Goal: Task Accomplishment & Management: Manage account settings

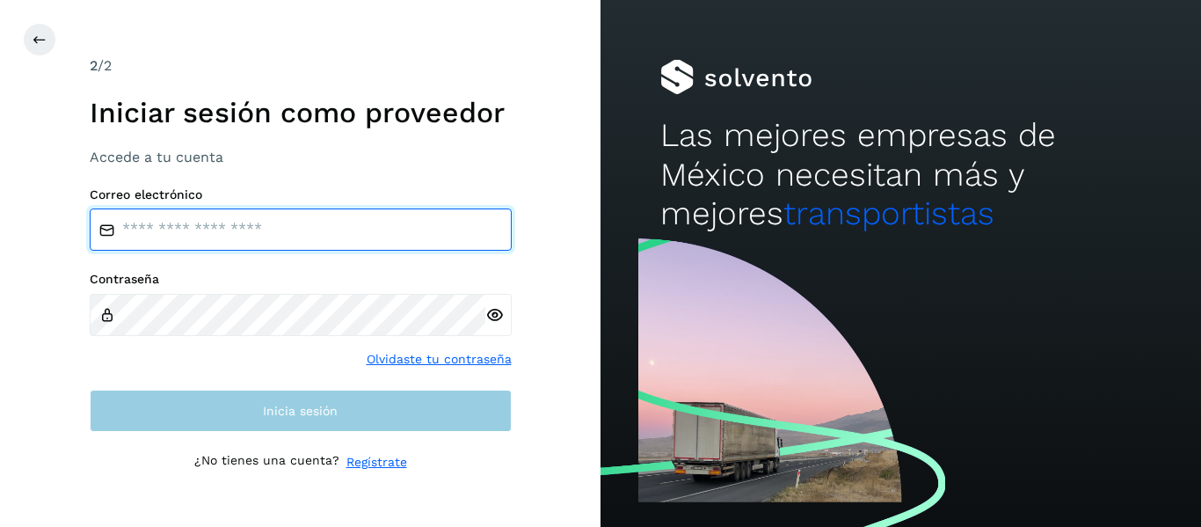
type input "**********"
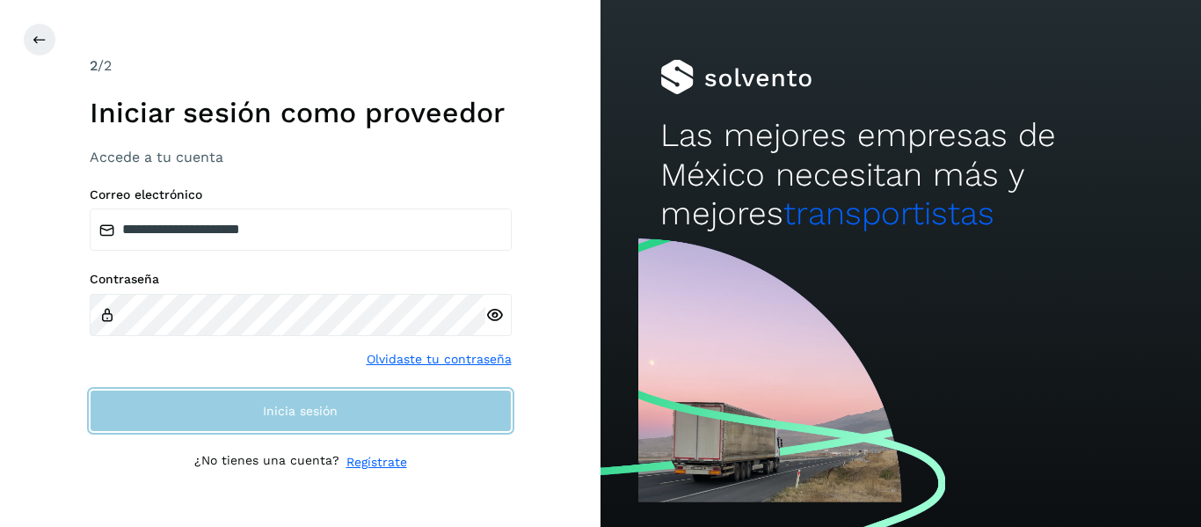
click at [216, 397] on button "Inicia sesión" at bounding box center [301, 411] width 422 height 42
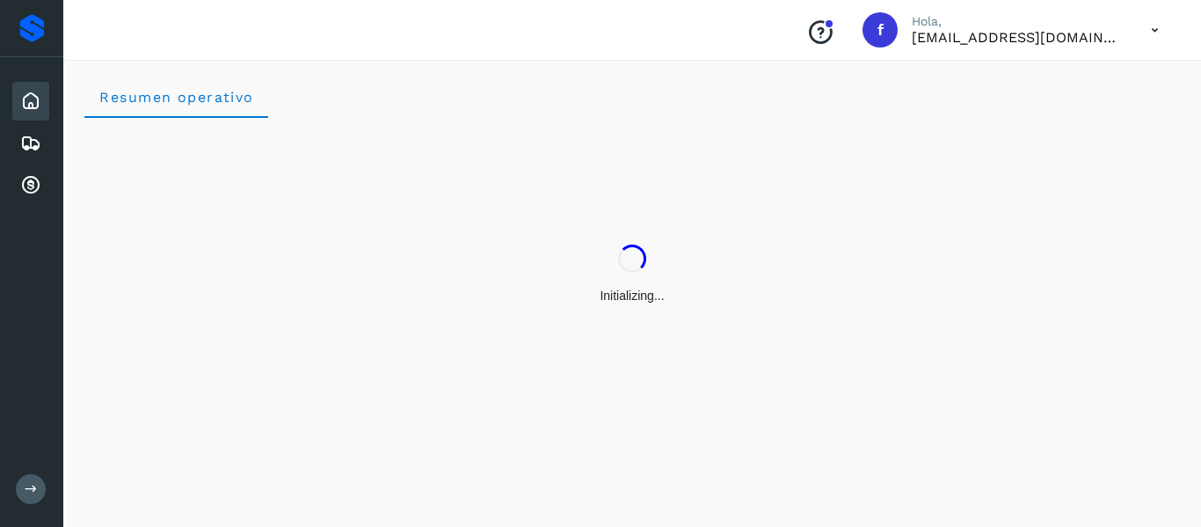
click at [25, 495] on icon at bounding box center [31, 489] width 13 height 13
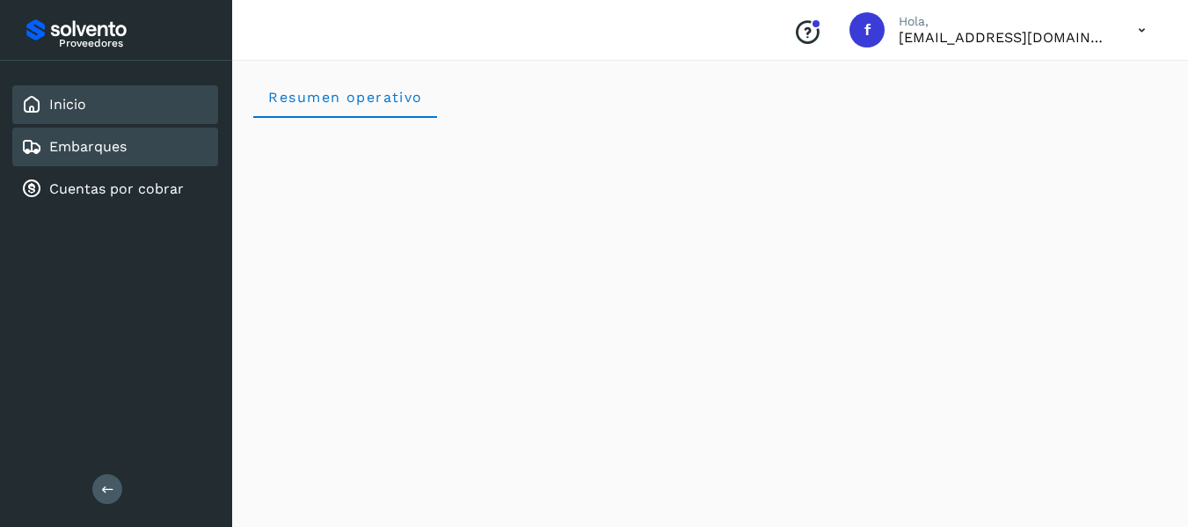
click at [63, 136] on div "Embarques" at bounding box center [74, 146] width 106 height 21
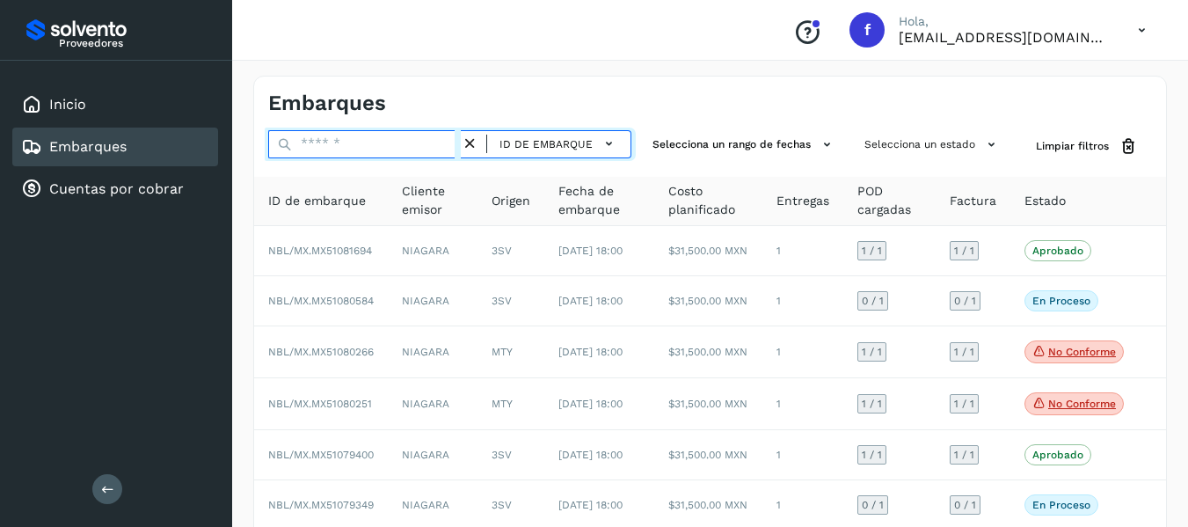
click at [371, 140] on input "text" at bounding box center [364, 144] width 193 height 28
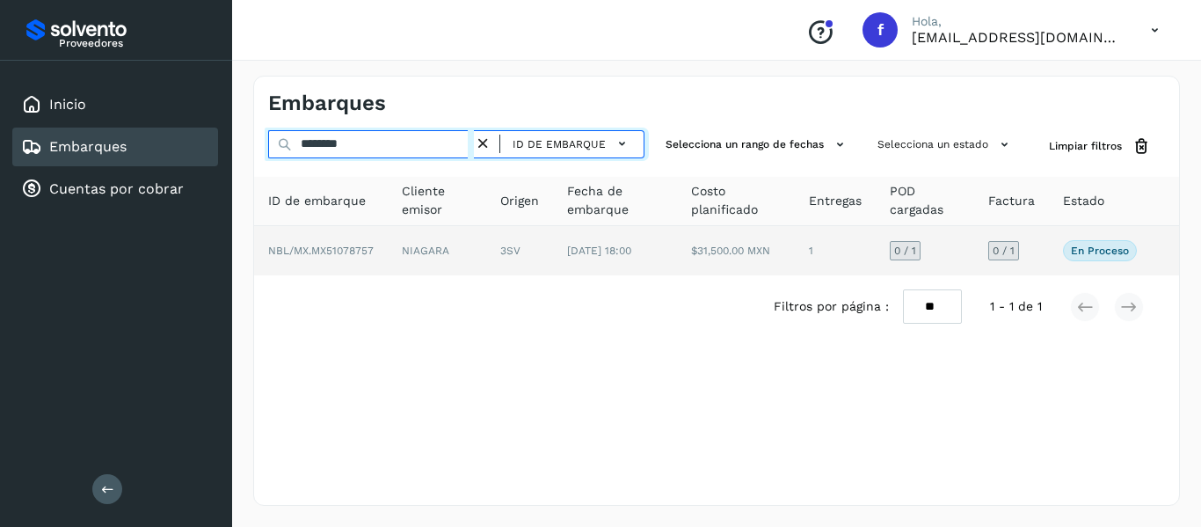
type input "********"
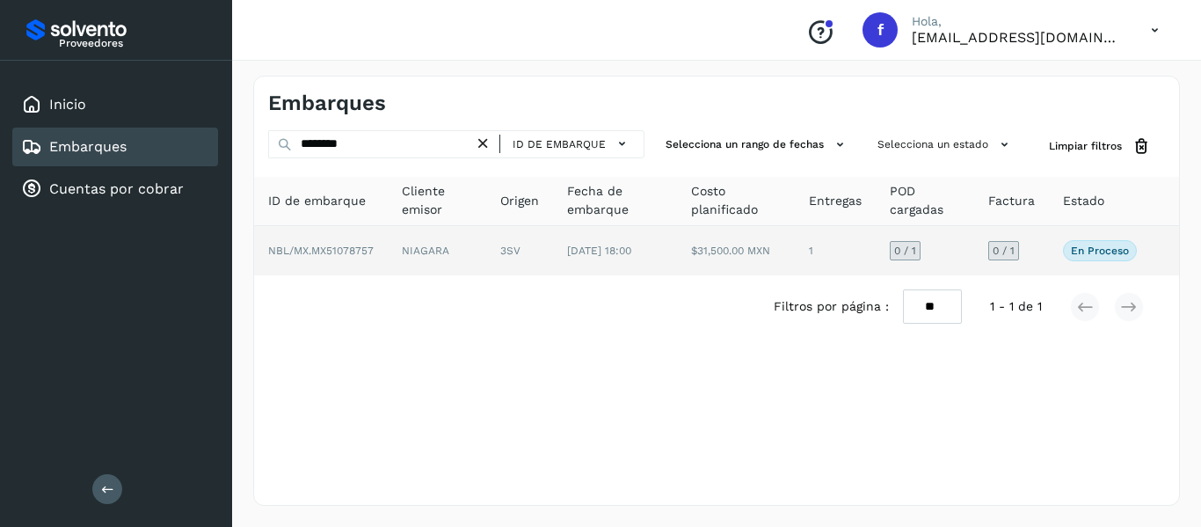
click at [367, 254] on span "NBL/MX.MX51078757" at bounding box center [321, 250] width 106 height 12
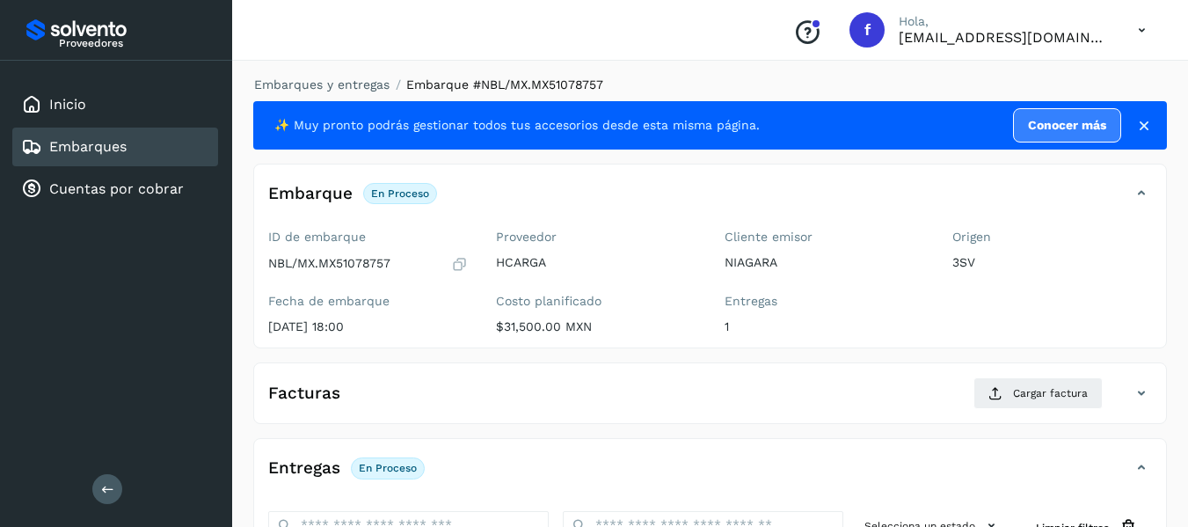
scroll to position [176, 0]
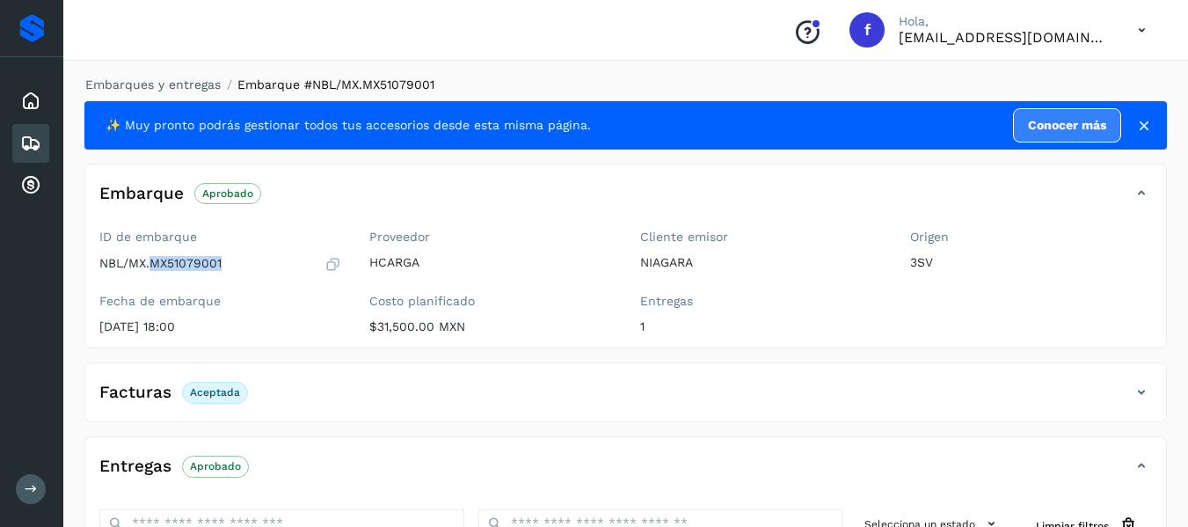
drag, startPoint x: 154, startPoint y: 262, endPoint x: 227, endPoint y: 262, distance: 73.0
click at [227, 262] on div "NBL/MX.MX51079001" at bounding box center [220, 264] width 242 height 18
copy p "MX51079001"
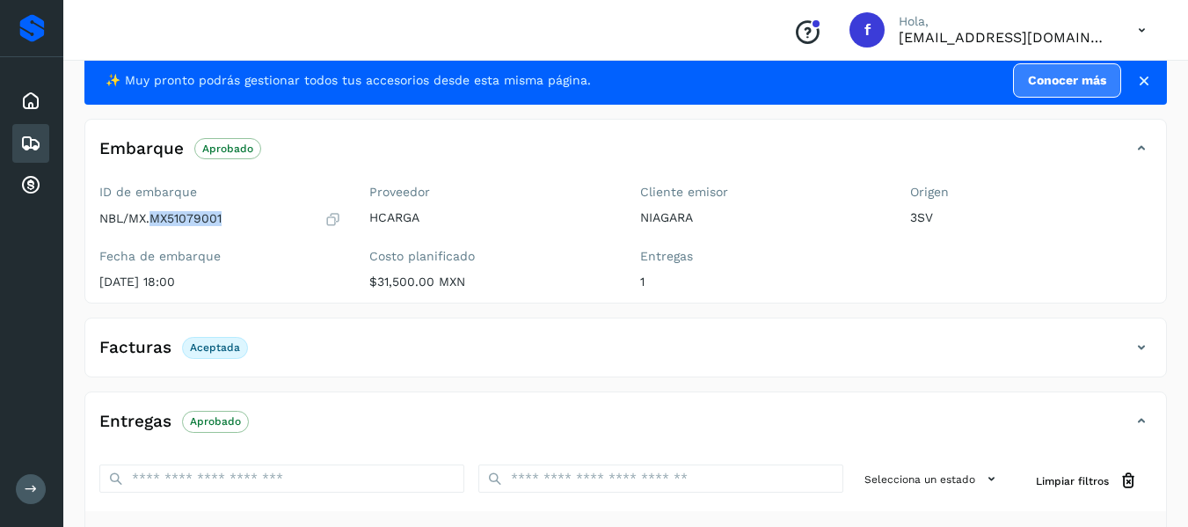
scroll to position [133, 0]
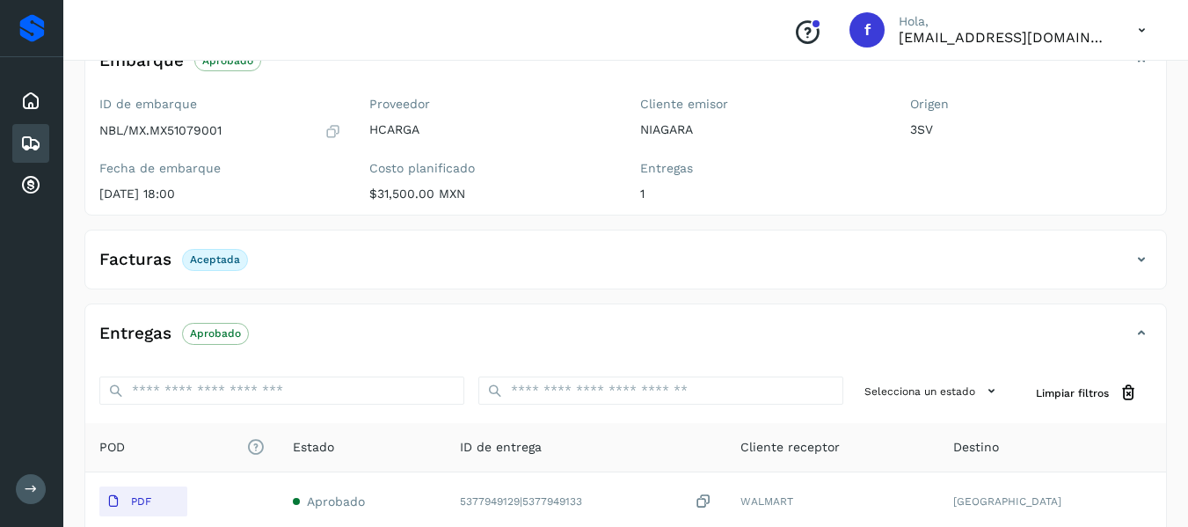
click at [228, 341] on span "Aprobado" at bounding box center [215, 333] width 67 height 21
click at [206, 327] on p "Aprobado" at bounding box center [215, 333] width 51 height 12
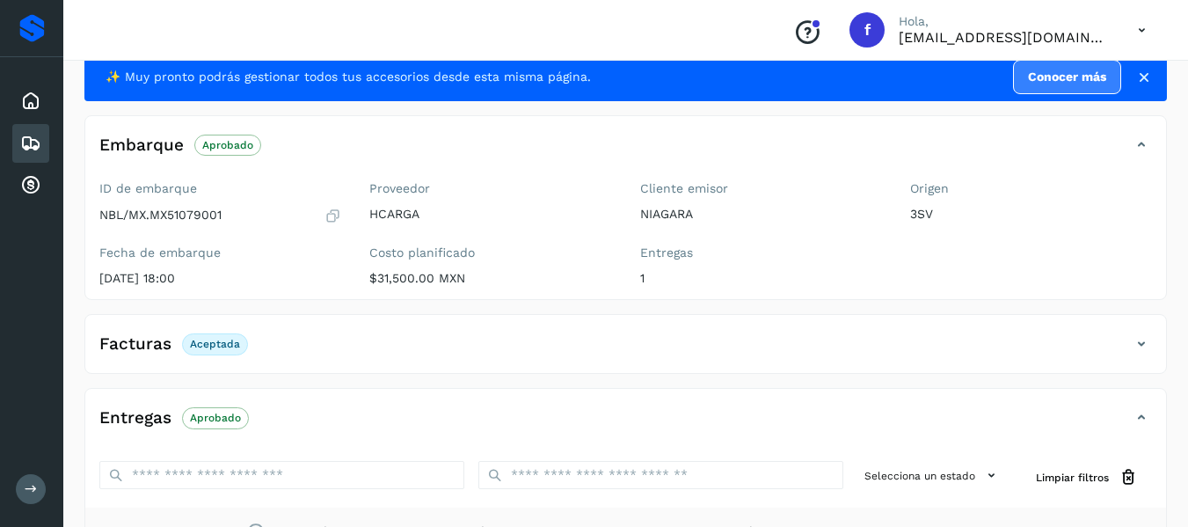
scroll to position [45, 0]
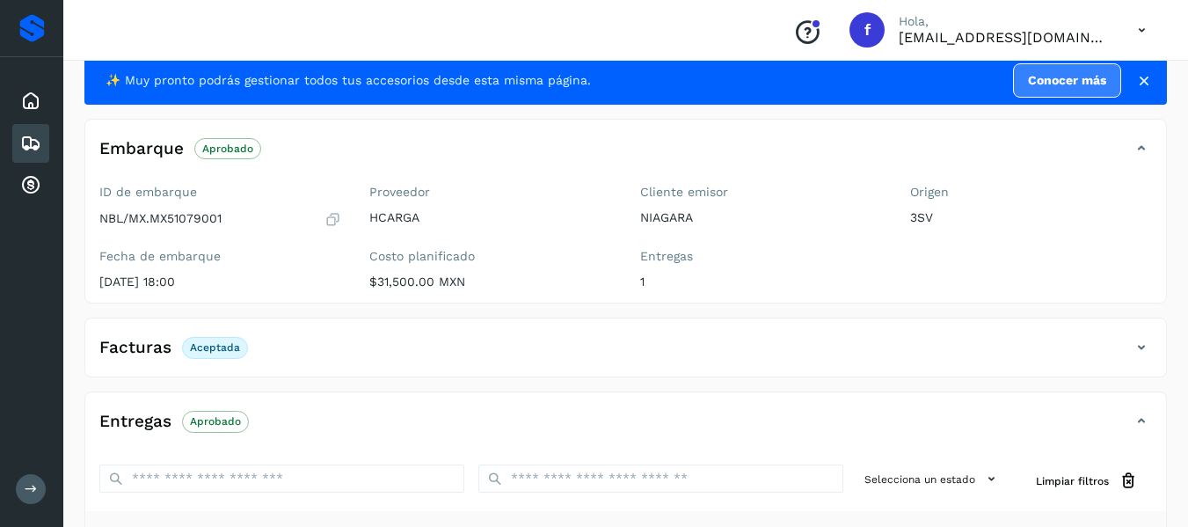
click at [25, 475] on button at bounding box center [31, 489] width 30 height 30
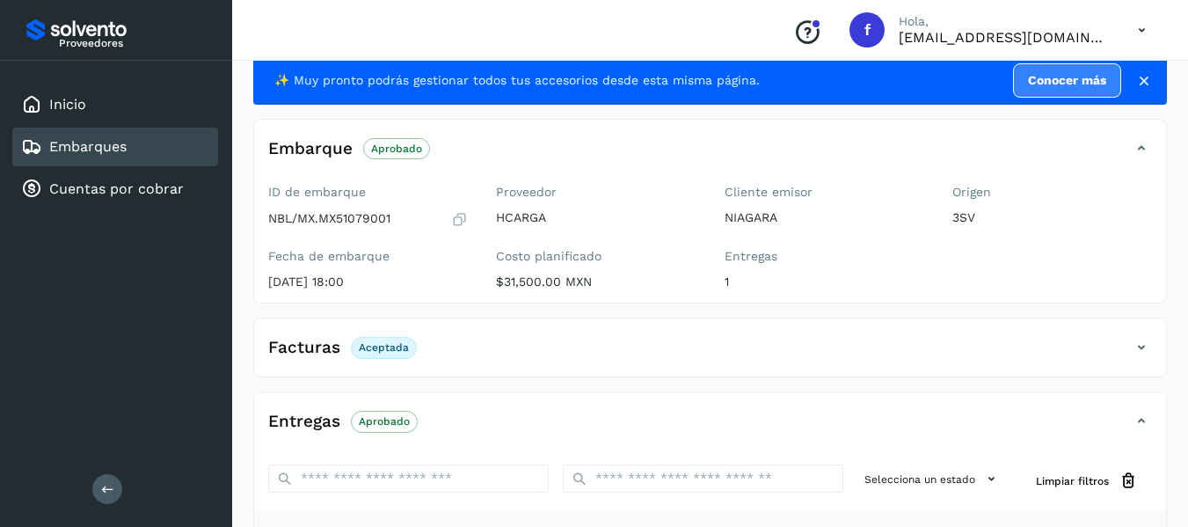
click at [66, 143] on link "Embarques" at bounding box center [87, 146] width 77 height 17
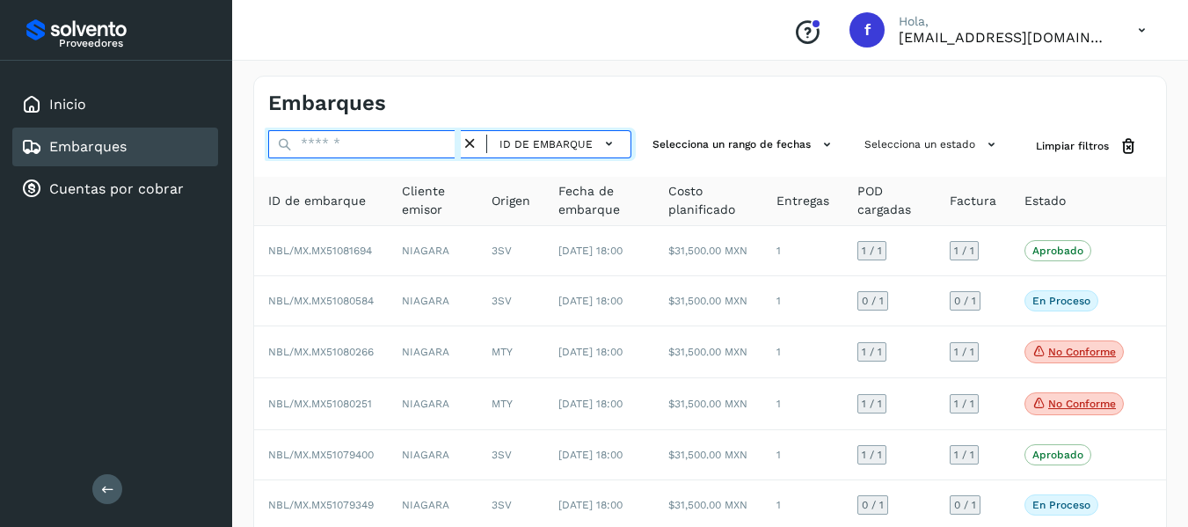
click at [342, 135] on input "text" at bounding box center [364, 144] width 193 height 28
type input "**********"
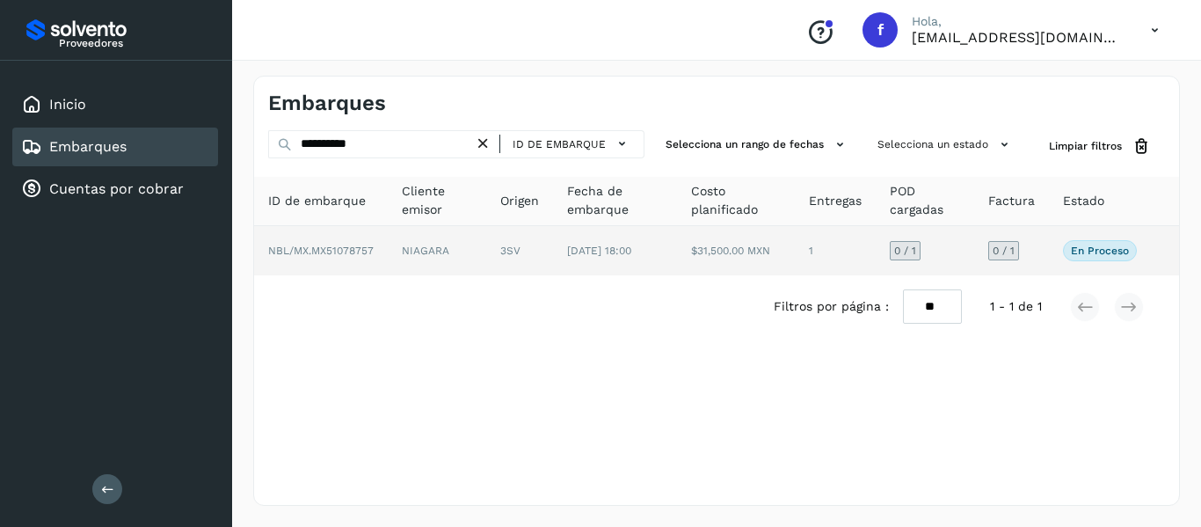
click at [441, 252] on td "NIAGARA" at bounding box center [437, 250] width 98 height 49
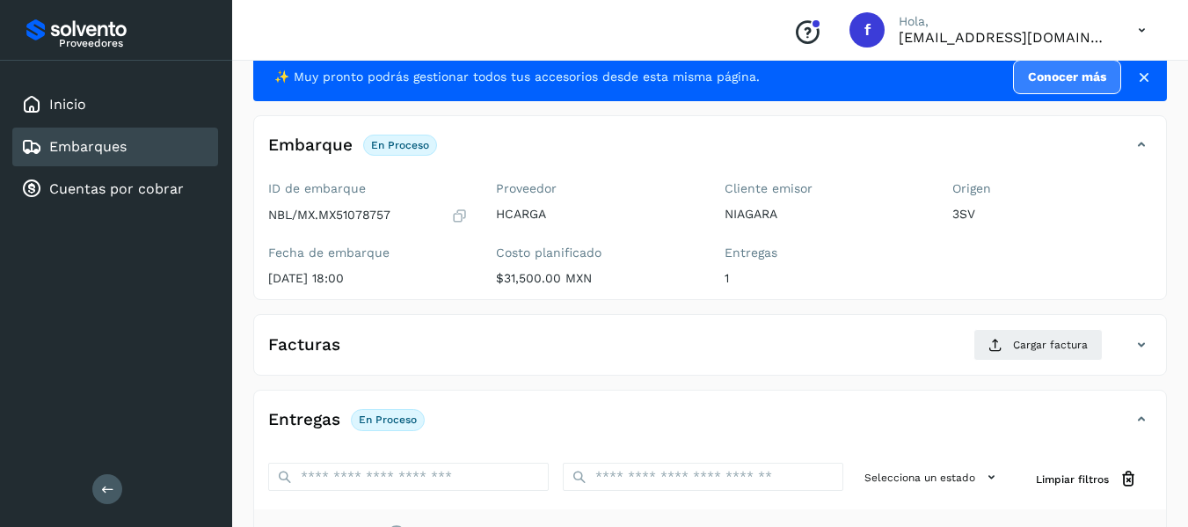
scroll to position [47, 0]
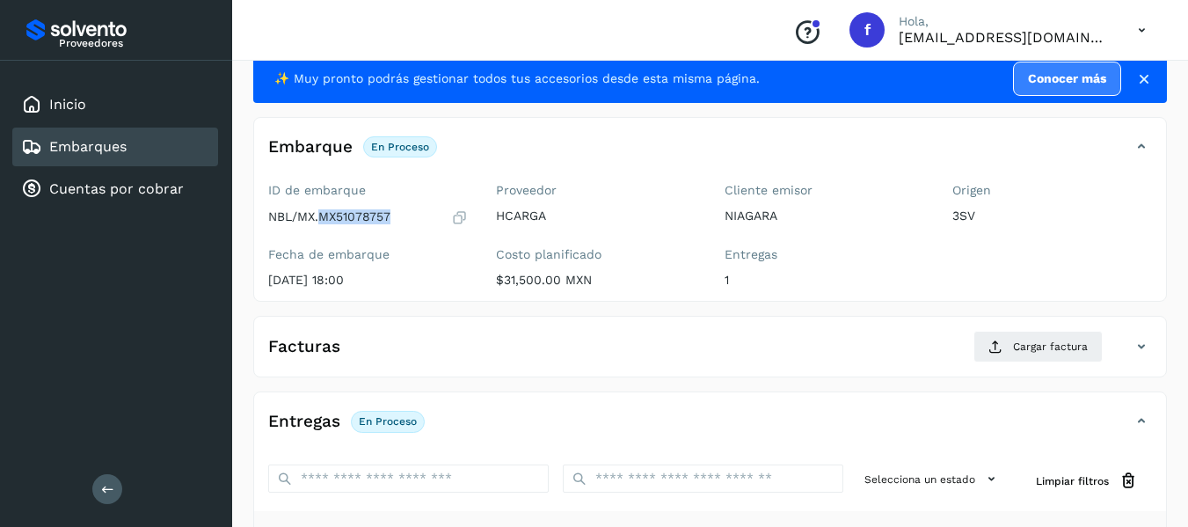
drag, startPoint x: 322, startPoint y: 215, endPoint x: 394, endPoint y: 218, distance: 72.2
click at [394, 218] on div "NBL/MX.MX51078757" at bounding box center [368, 217] width 200 height 18
copy p "MX51078757"
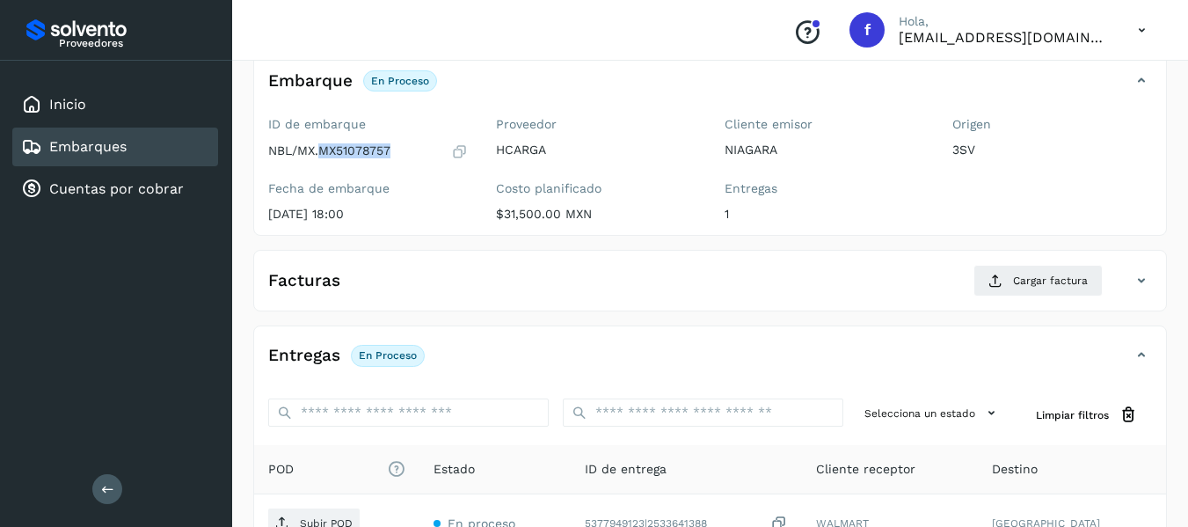
scroll to position [222, 0]
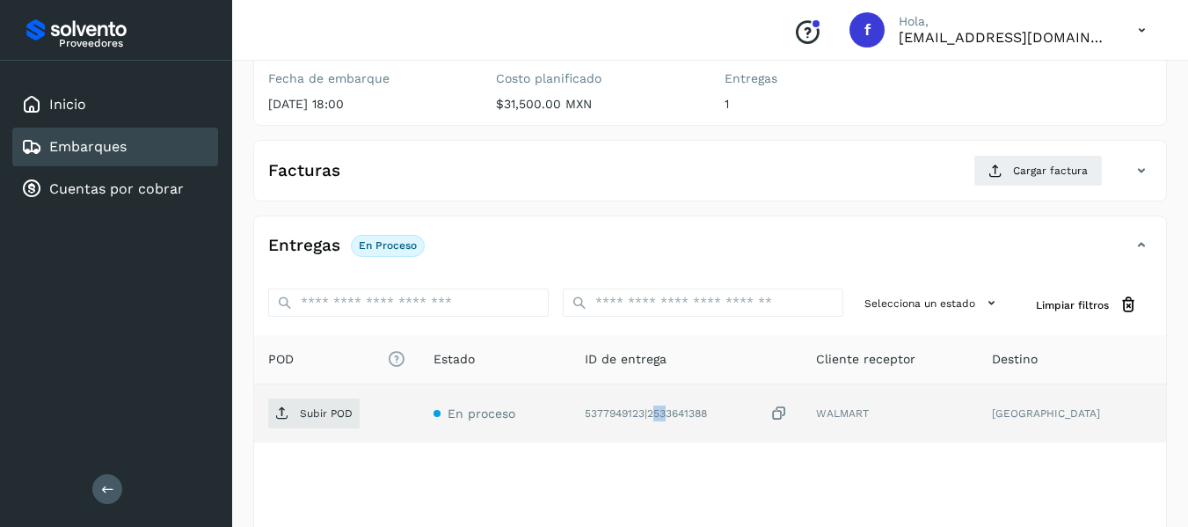
drag, startPoint x: 674, startPoint y: 413, endPoint x: 686, endPoint y: 411, distance: 12.4
click at [686, 411] on div "5377949123|2533641388" at bounding box center [686, 413] width 203 height 18
drag, startPoint x: 670, startPoint y: 409, endPoint x: 729, endPoint y: 415, distance: 59.2
click at [729, 415] on div "5377949123|2533641388" at bounding box center [686, 413] width 203 height 18
copy div "2533641388"
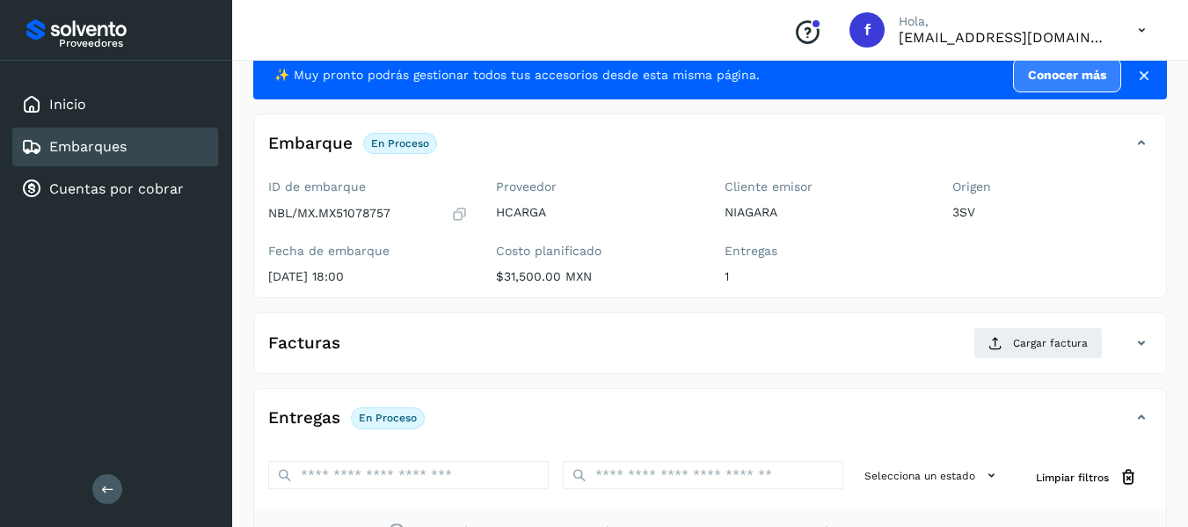
scroll to position [0, 0]
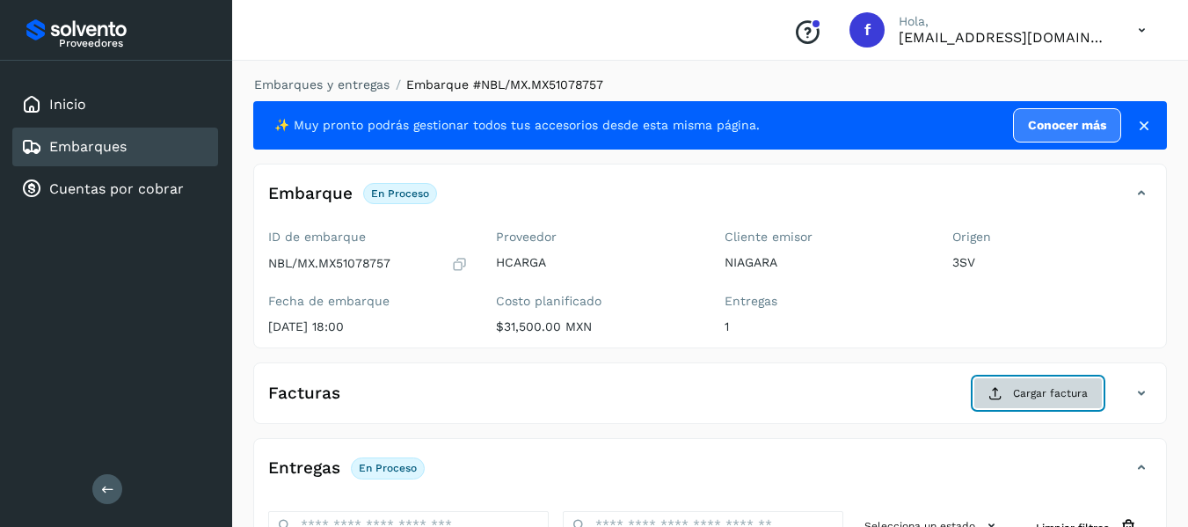
click at [1017, 392] on span "Cargar factura" at bounding box center [1050, 393] width 75 height 16
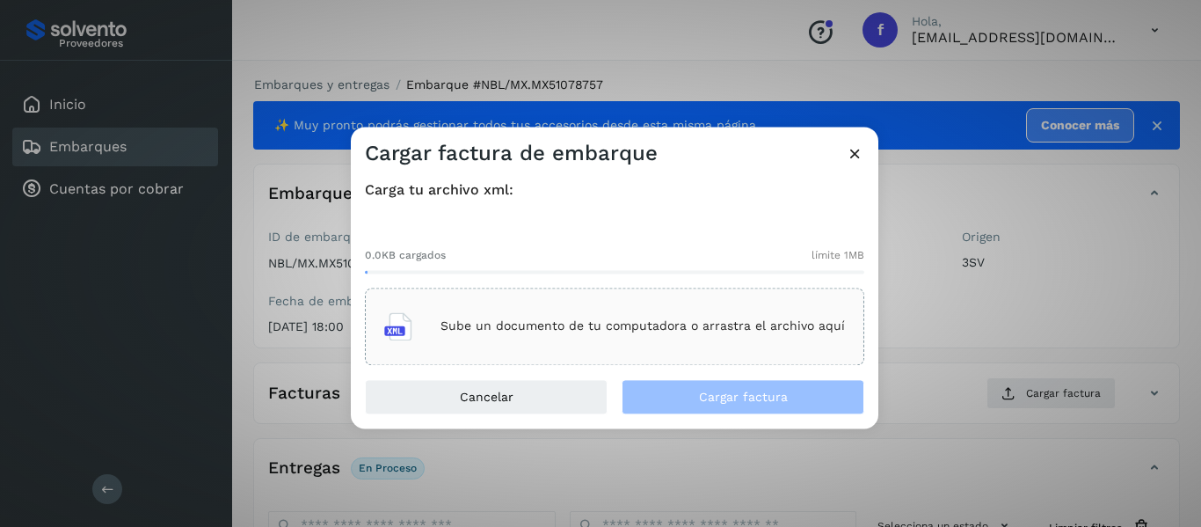
click at [500, 328] on p "Sube un documento de tu computadora o arrastra el archivo aquí" at bounding box center [643, 326] width 404 height 15
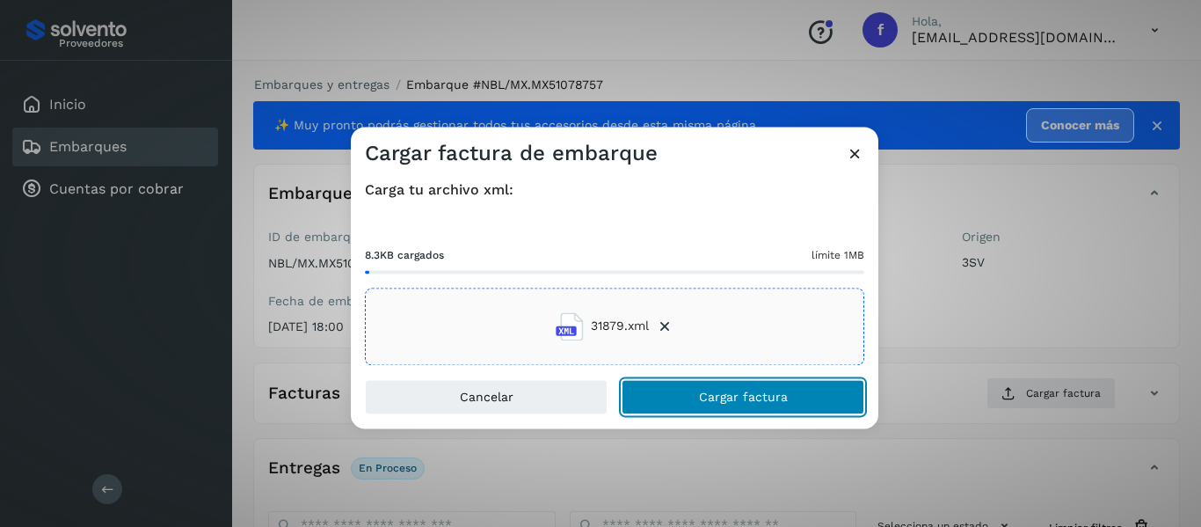
click at [686, 406] on button "Cargar factura" at bounding box center [743, 396] width 243 height 35
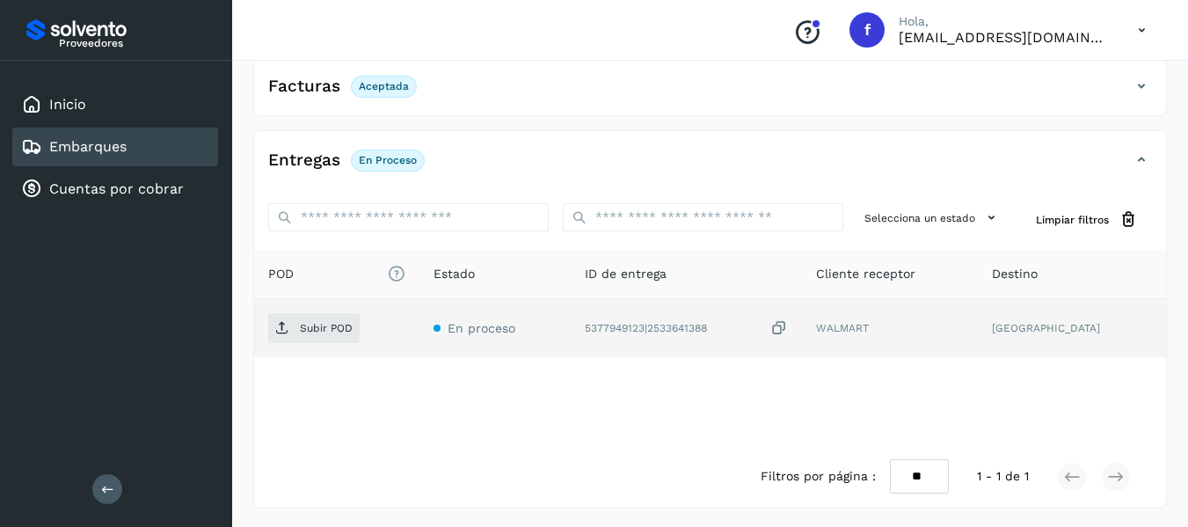
scroll to position [309, 0]
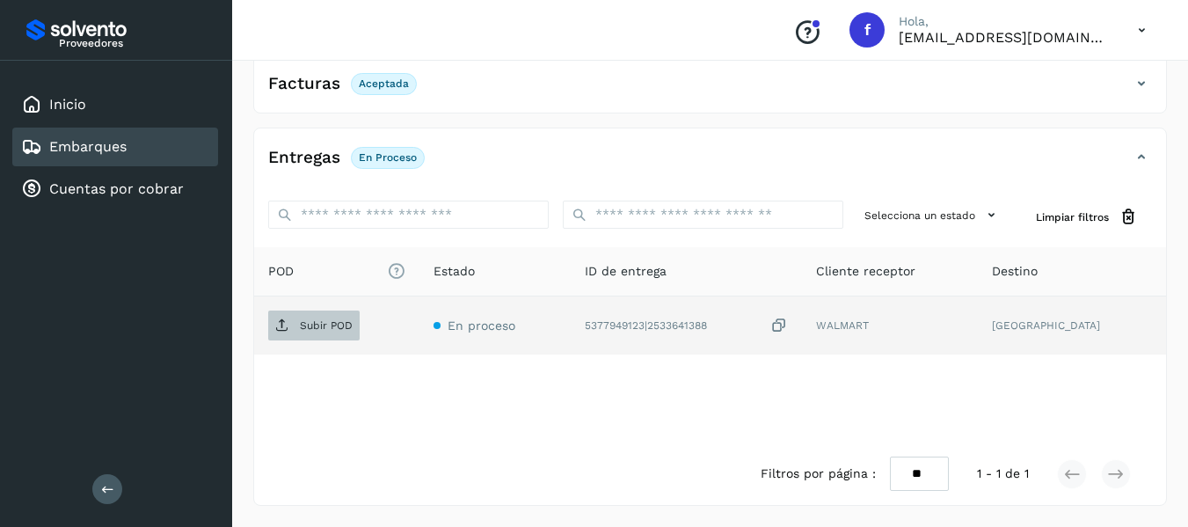
click at [312, 324] on p "Subir POD" at bounding box center [326, 325] width 53 height 12
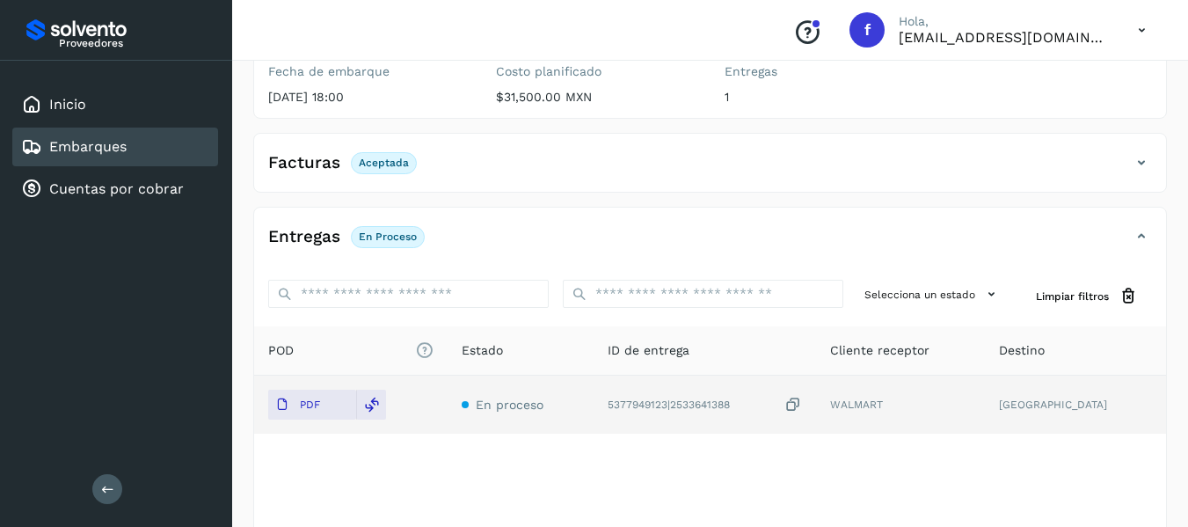
scroll to position [133, 0]
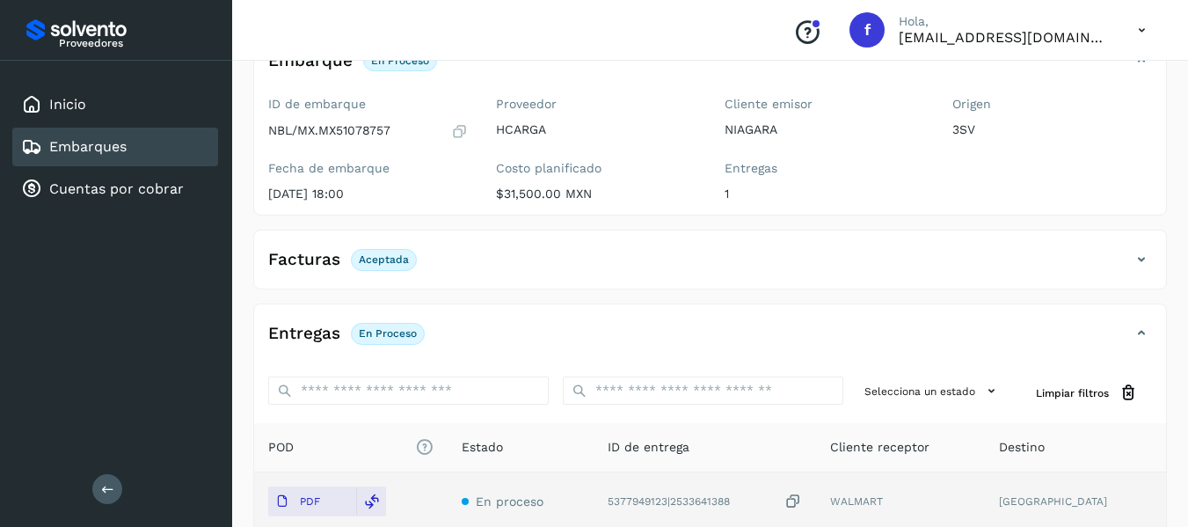
click at [114, 145] on link "Embarques" at bounding box center [87, 146] width 77 height 17
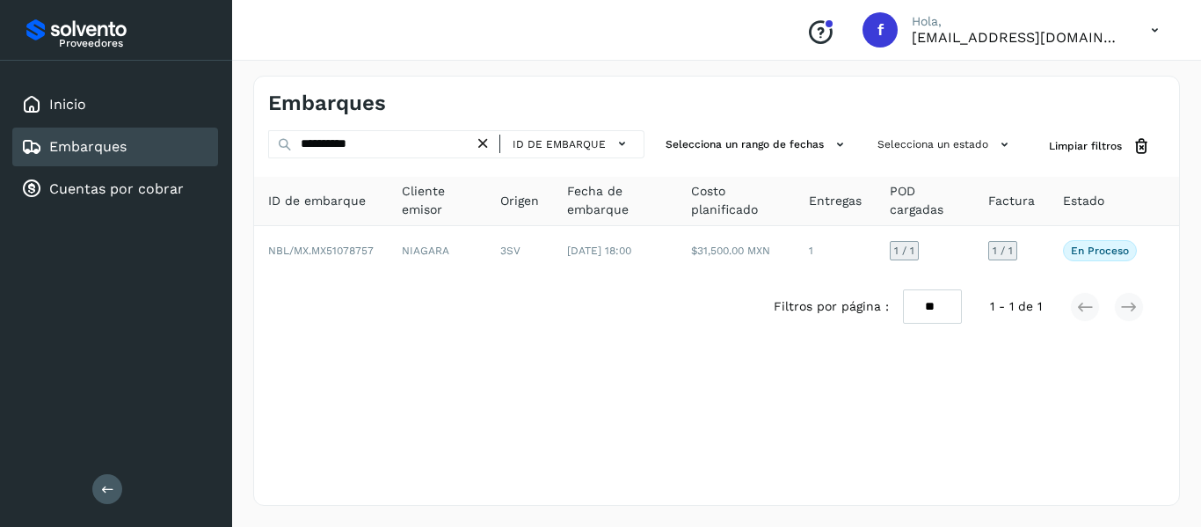
click at [488, 142] on icon at bounding box center [483, 144] width 18 height 18
